Goal: Obtain resource: Obtain resource

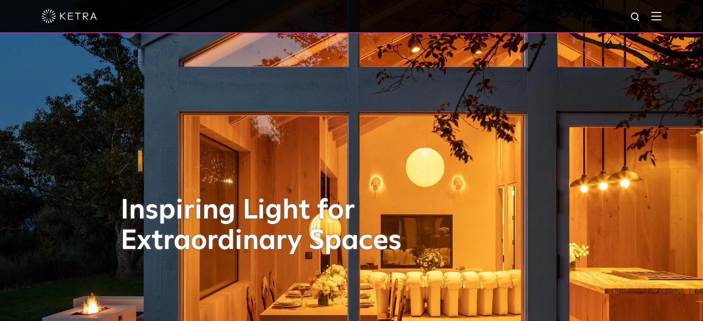
click at [661, 16] on img at bounding box center [656, 16] width 10 height 9
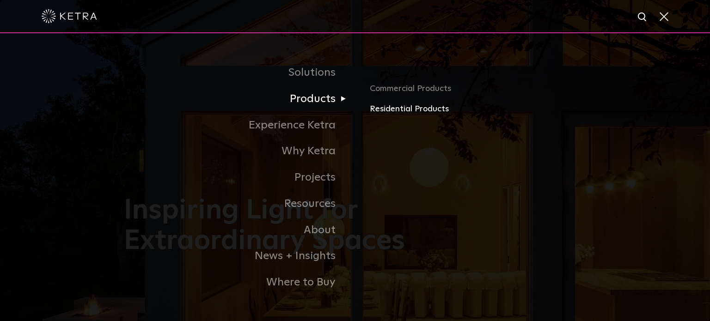
click at [408, 107] on link "Residential Products" at bounding box center [478, 109] width 216 height 13
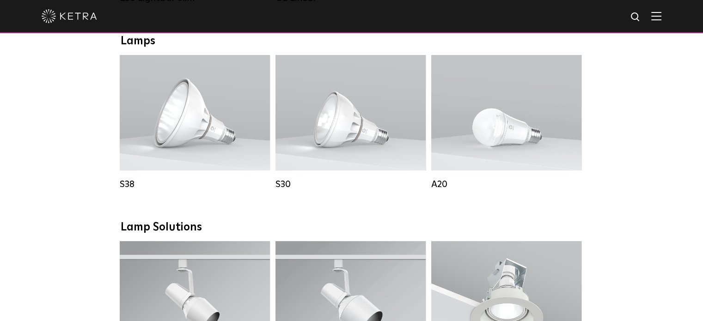
scroll to position [523, 0]
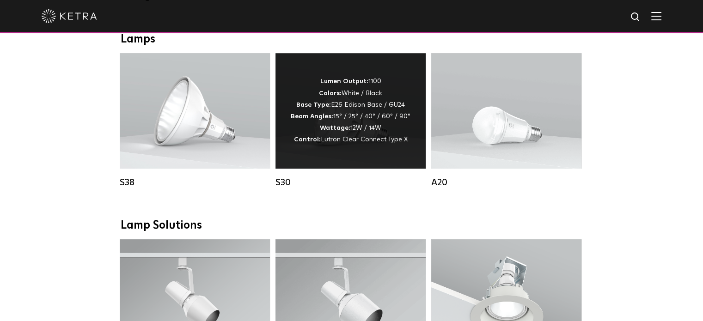
click at [316, 143] on div "Lumen Output: 1100 Colors: White / Black Base Type: E26 Edison Base / GU24 Beam…" at bounding box center [351, 111] width 120 height 70
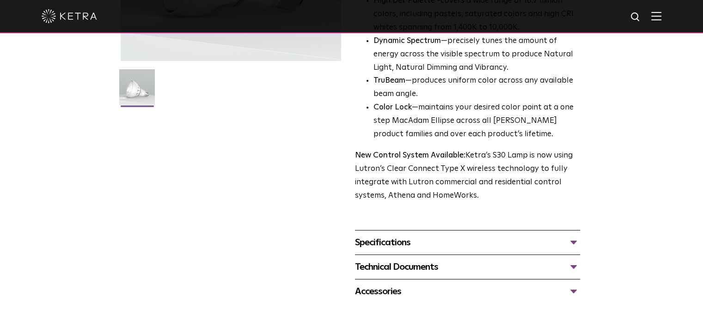
scroll to position [227, 0]
click at [396, 263] on div "Technical Documents" at bounding box center [467, 266] width 225 height 15
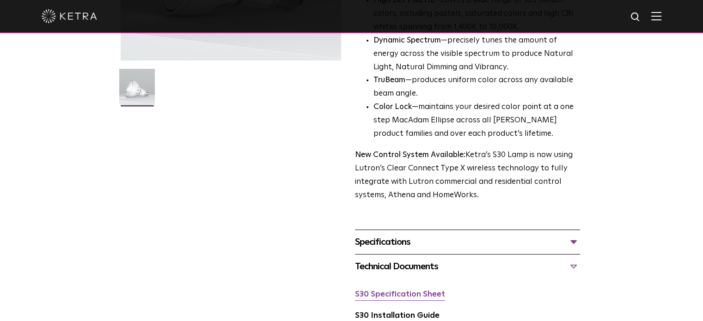
click at [391, 295] on link "S30 Specification Sheet" at bounding box center [400, 295] width 90 height 8
